Goal: Task Accomplishment & Management: Complete application form

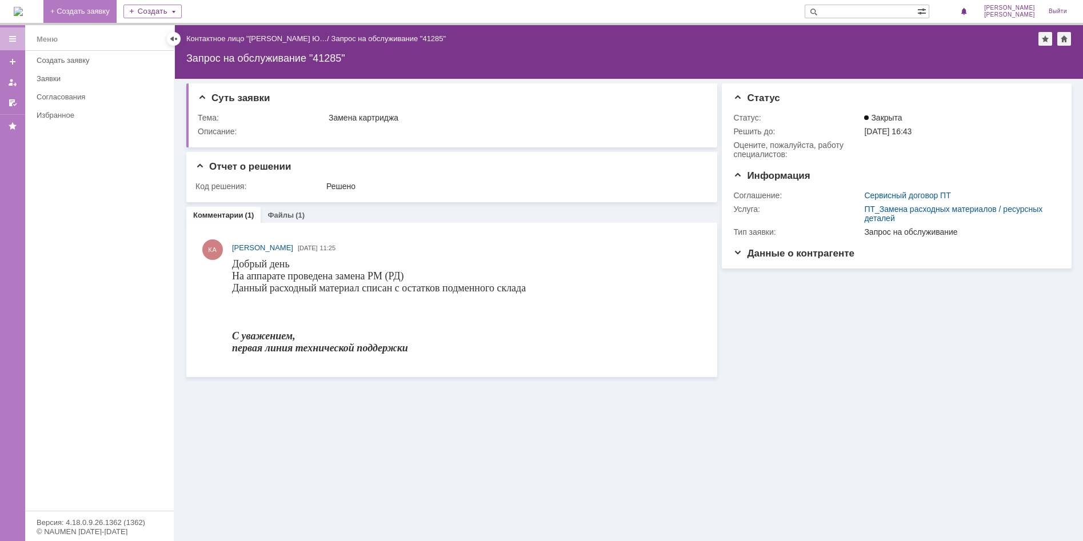
click at [98, 13] on link "+ Создать заявку" at bounding box center [79, 11] width 73 height 23
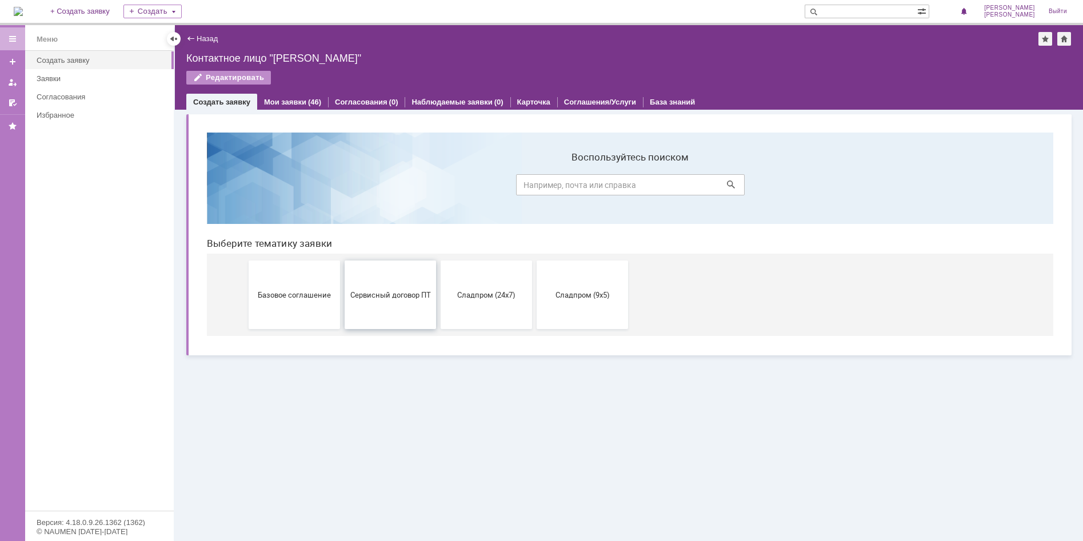
click at [407, 291] on span "Сервисный договор ПТ" at bounding box center [390, 294] width 85 height 9
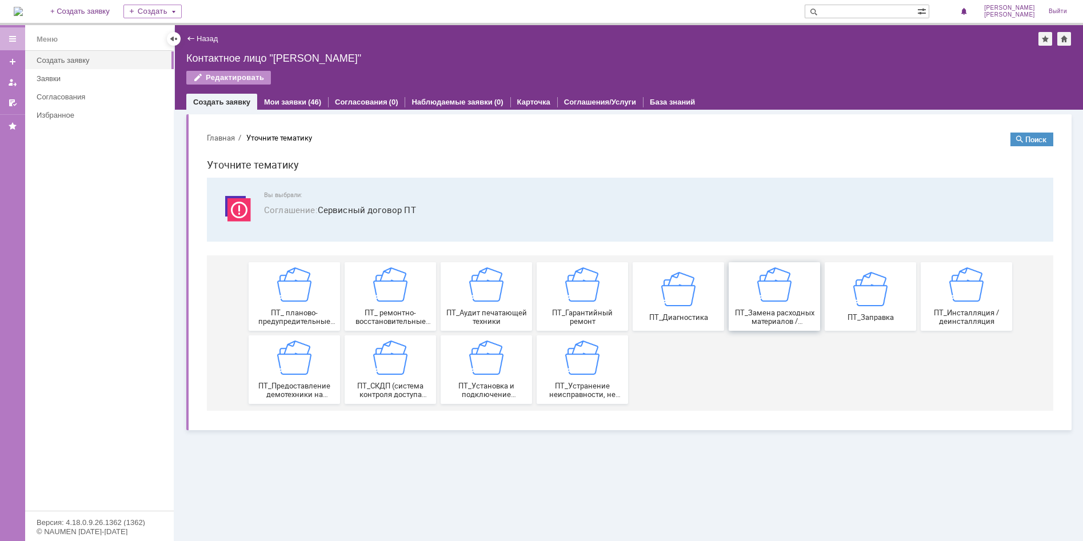
click at [783, 294] on img at bounding box center [774, 284] width 34 height 34
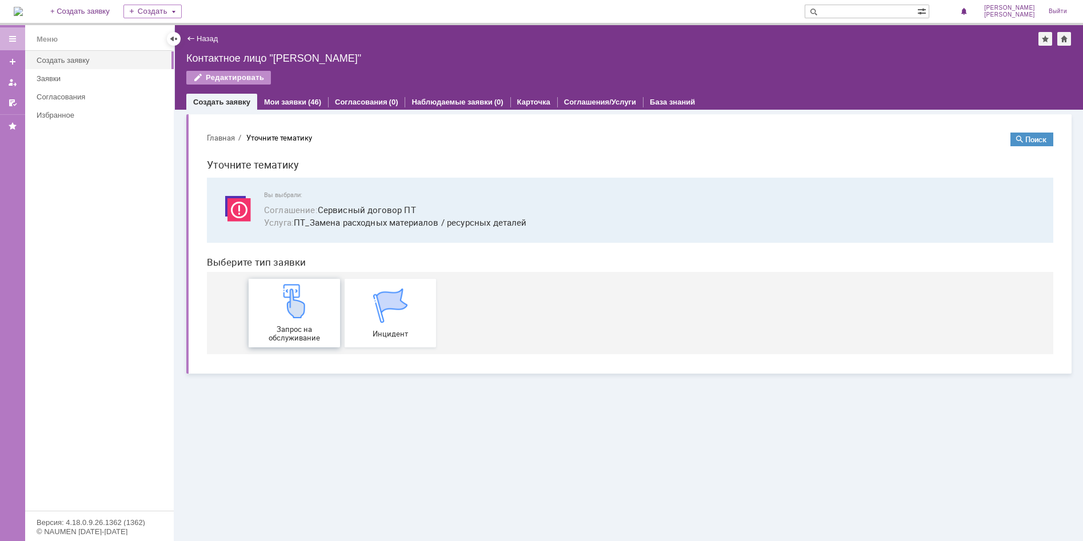
click at [303, 314] on img at bounding box center [294, 301] width 34 height 34
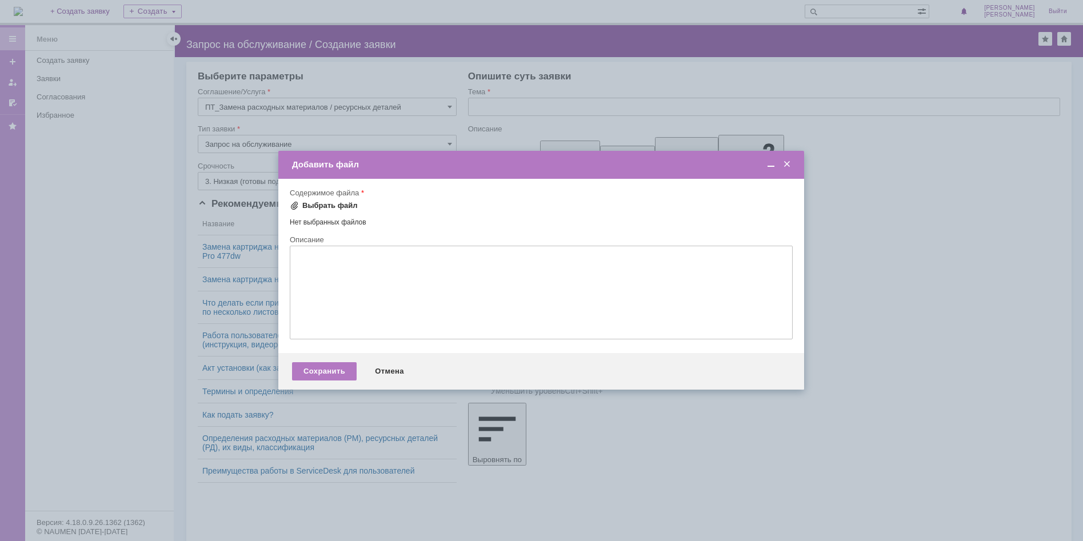
click at [299, 200] on div "Выбрать файл" at bounding box center [324, 206] width 68 height 14
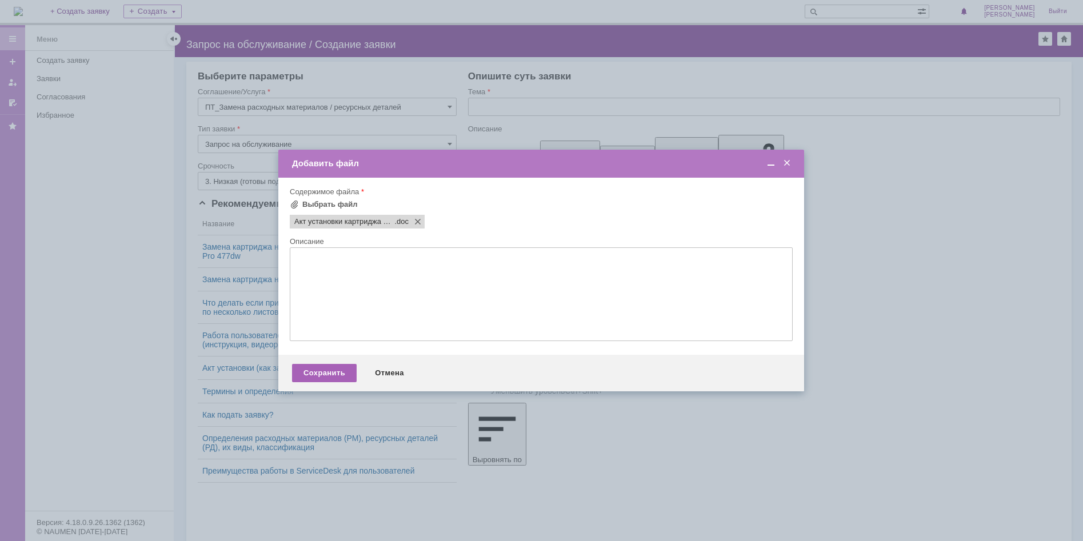
click at [303, 370] on div "Сохранить" at bounding box center [324, 373] width 65 height 18
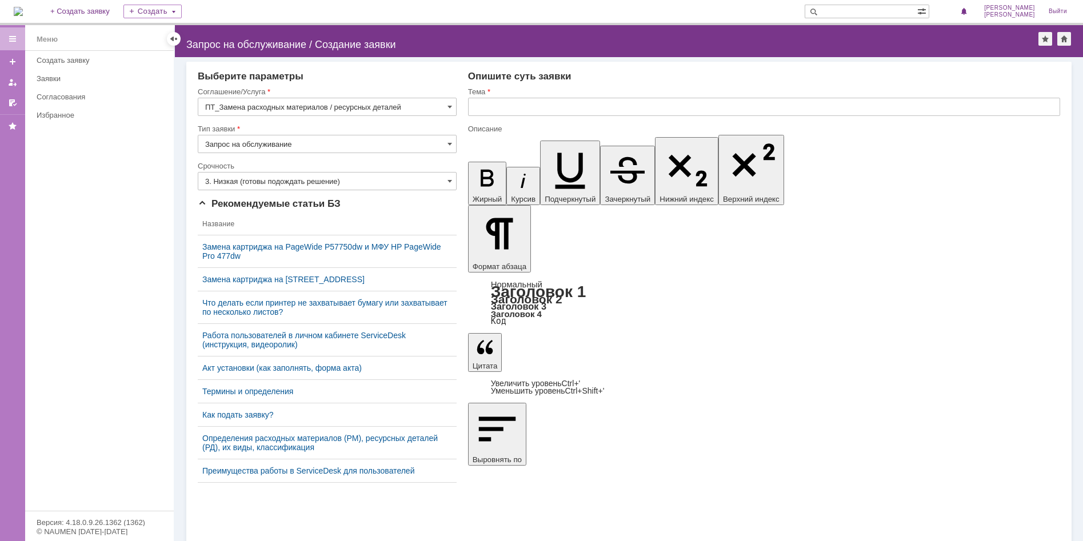
click at [479, 107] on input "text" at bounding box center [764, 107] width 592 height 18
type input "P"
type input "Замена картриджа"
